Goal: Entertainment & Leisure: Consume media (video, audio)

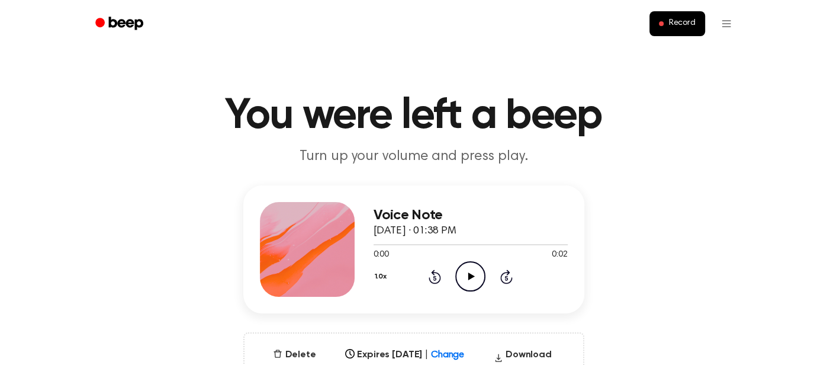
click at [471, 281] on icon "Play Audio" at bounding box center [470, 276] width 30 height 30
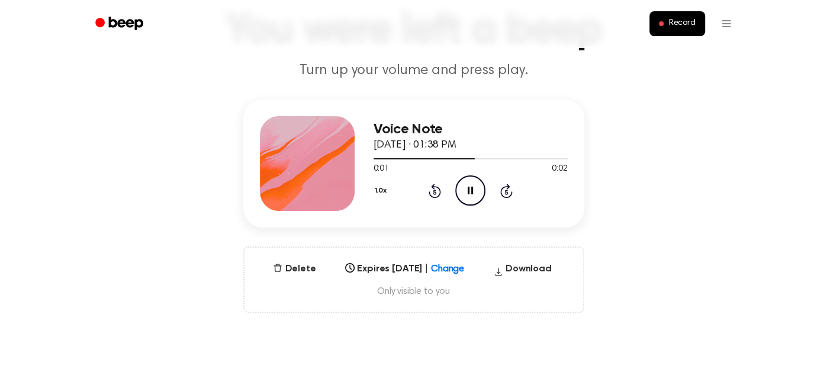
scroll to position [87, 0]
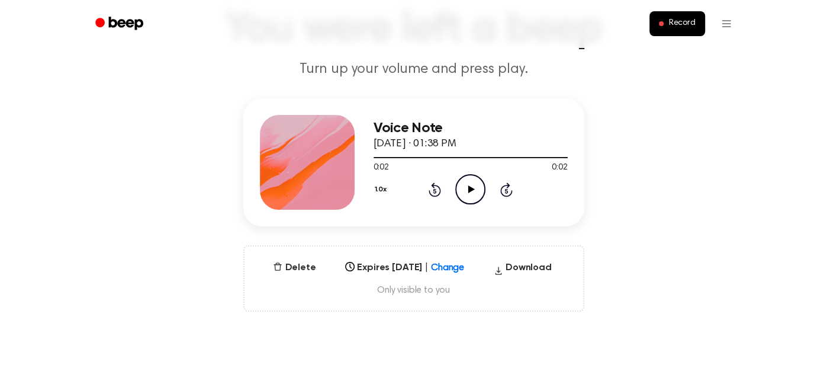
click at [474, 188] on icon "Play Audio" at bounding box center [470, 189] width 30 height 30
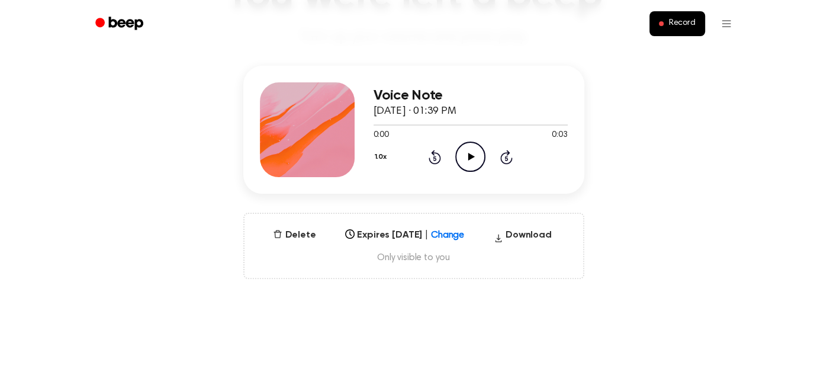
scroll to position [118, 0]
click at [466, 161] on icon "Play Audio" at bounding box center [470, 158] width 30 height 30
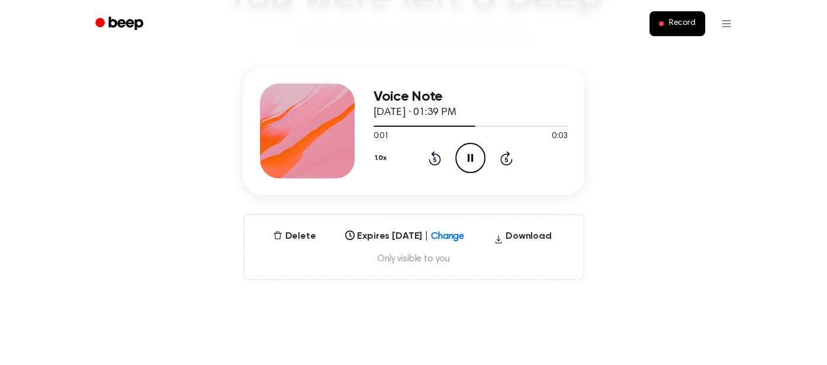
click at [465, 158] on icon "Pause Audio" at bounding box center [470, 158] width 30 height 30
